Goal: Navigation & Orientation: Find specific page/section

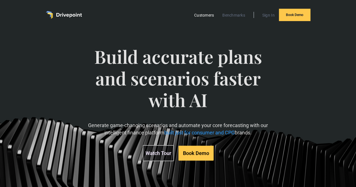
click at [207, 15] on link "Customers" at bounding box center [203, 15] width 25 height 7
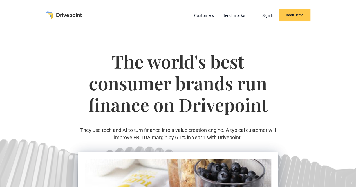
click at [65, 15] on img "home" at bounding box center [64, 15] width 36 height 8
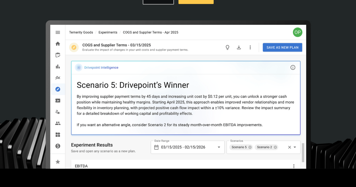
scroll to position [197, 0]
